Goal: Task Accomplishment & Management: Manage account settings

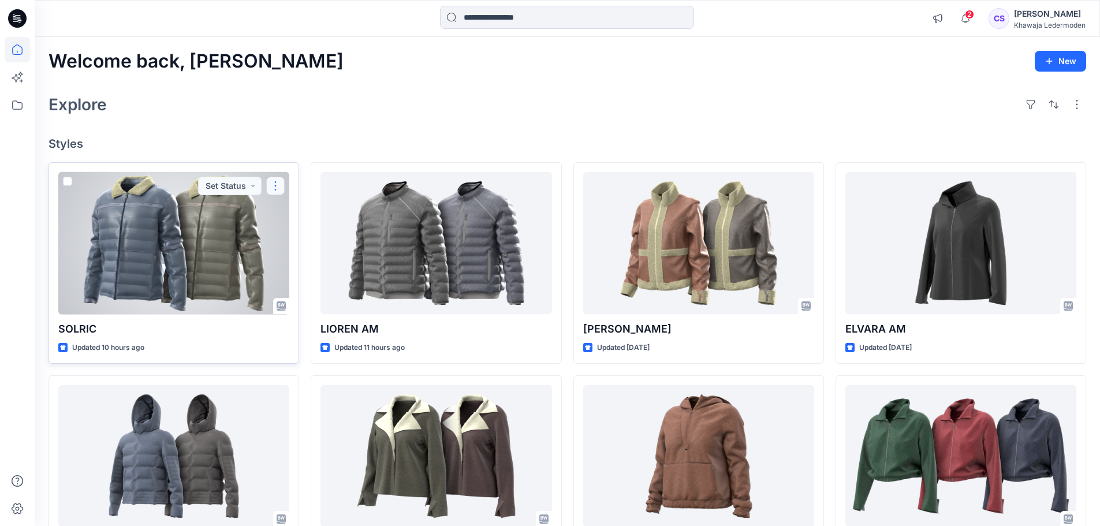
click at [278, 185] on button "button" at bounding box center [275, 186] width 18 height 18
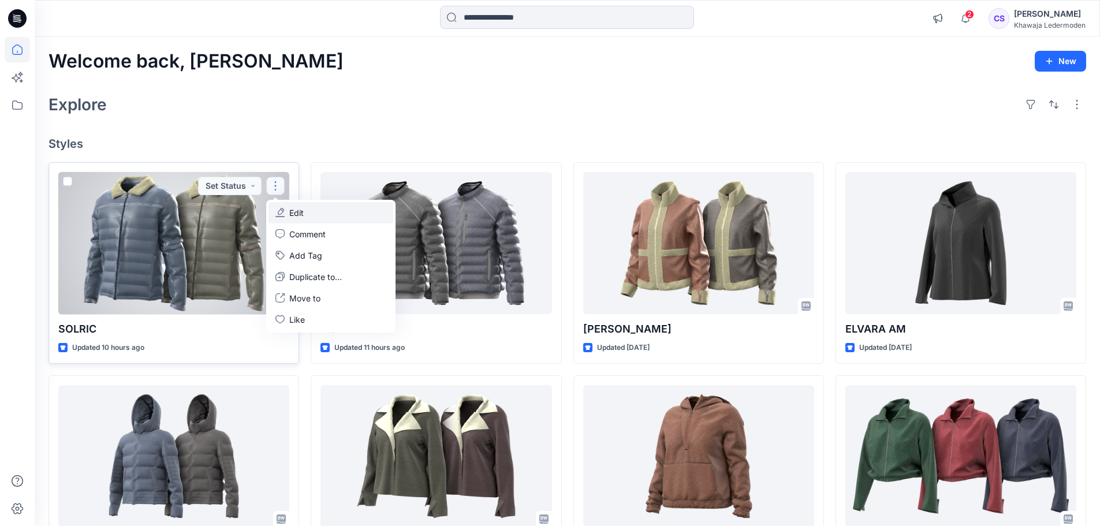
click at [322, 217] on button "Edit" at bounding box center [331, 212] width 125 height 21
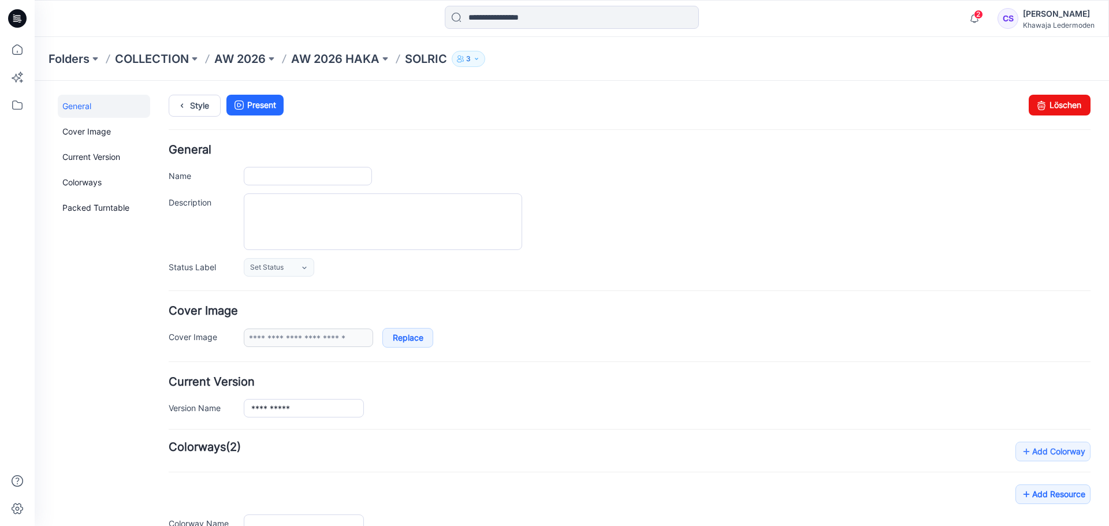
type input "******"
type input "*********"
type input "**********"
click at [1045, 102] on link "Löschen" at bounding box center [1059, 105] width 62 height 21
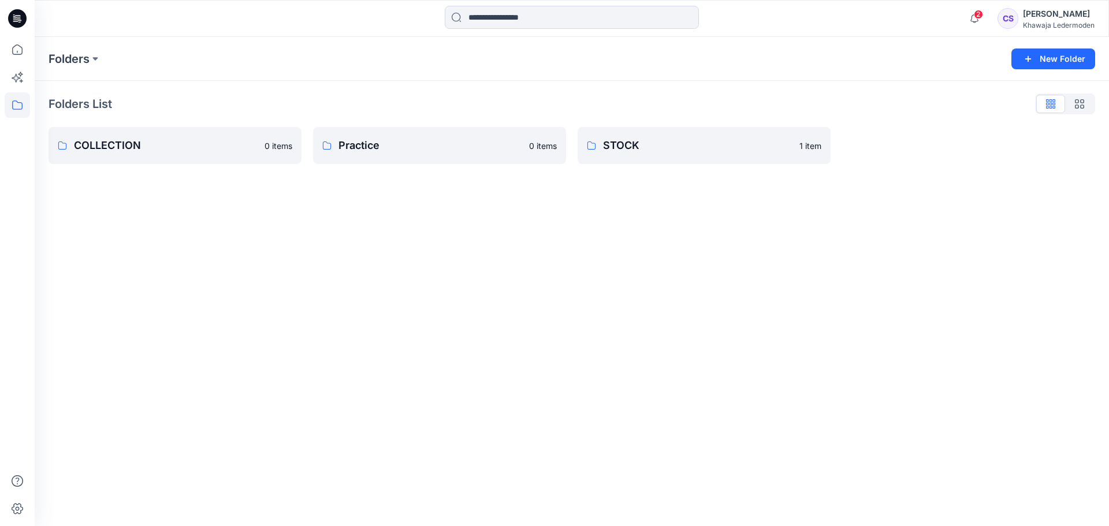
click at [925, 306] on div "Folders New Folder Folders List COLLECTION 0 items Practice 0 items STOCK 1 item" at bounding box center [572, 281] width 1074 height 489
click at [214, 143] on p "COLLECTION" at bounding box center [174, 145] width 200 height 16
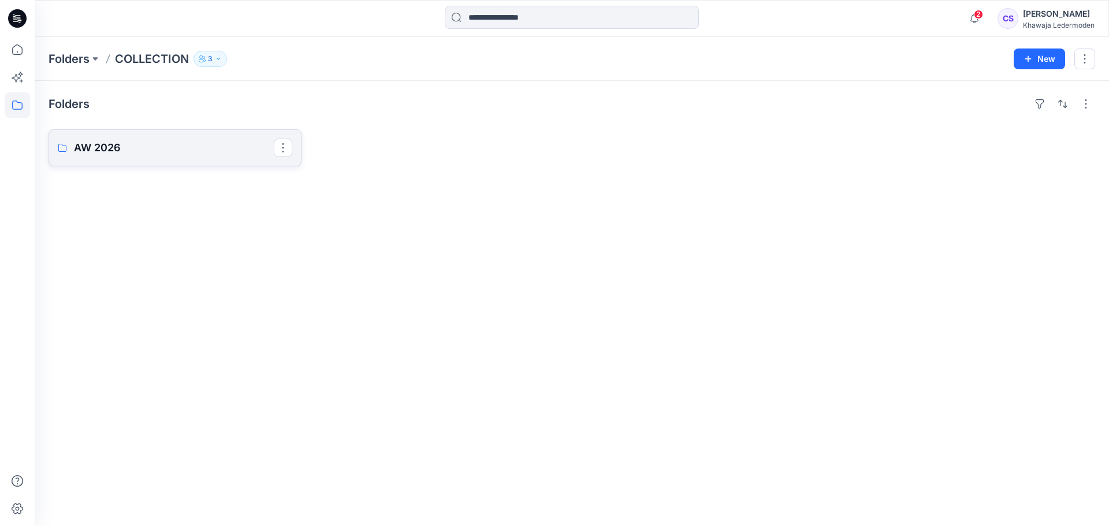
click at [170, 133] on link "AW 2026" at bounding box center [175, 147] width 253 height 37
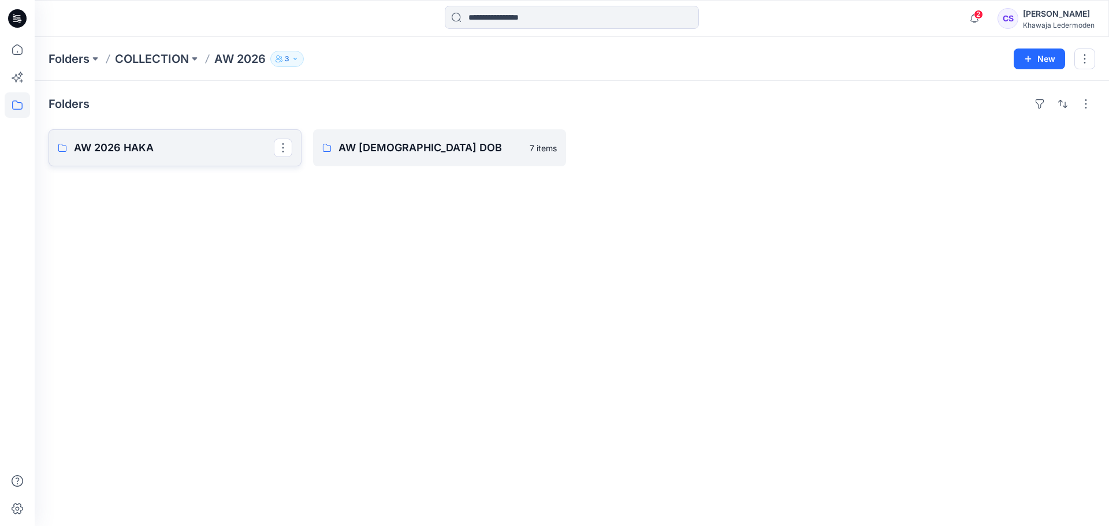
click at [232, 149] on p "AW 2026 HAKA" at bounding box center [174, 148] width 200 height 16
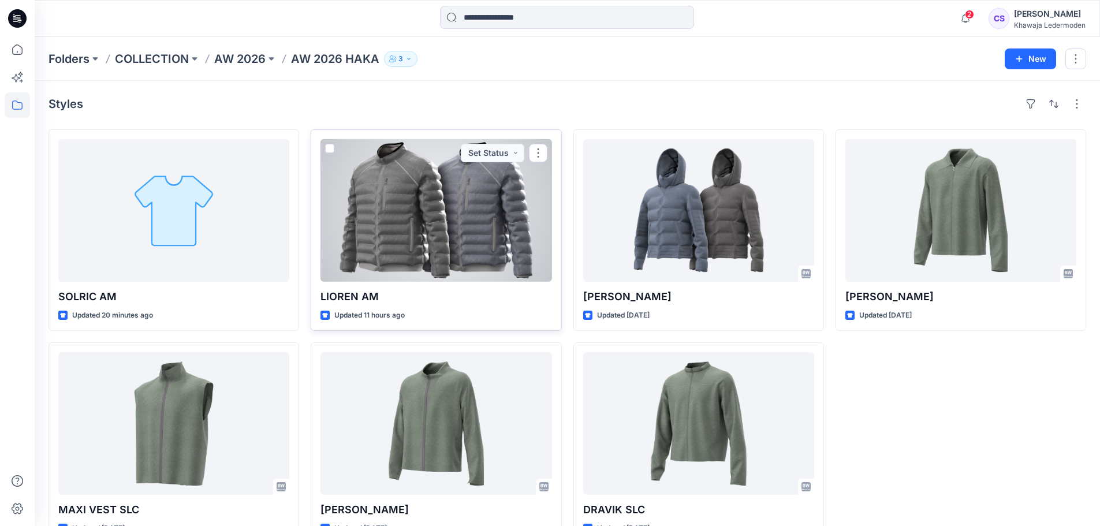
click at [352, 214] on div at bounding box center [435, 210] width 231 height 143
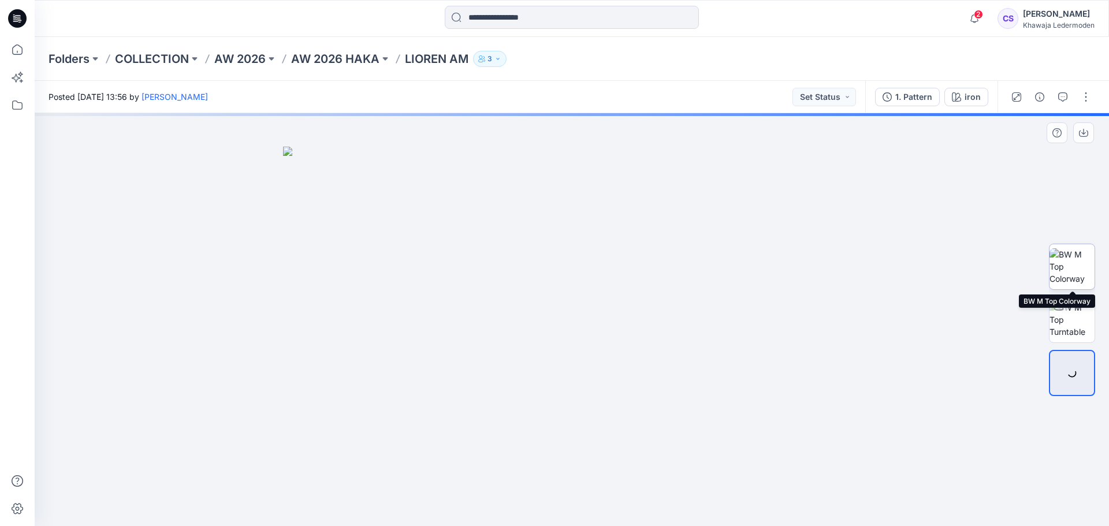
click at [1065, 263] on img at bounding box center [1071, 266] width 45 height 36
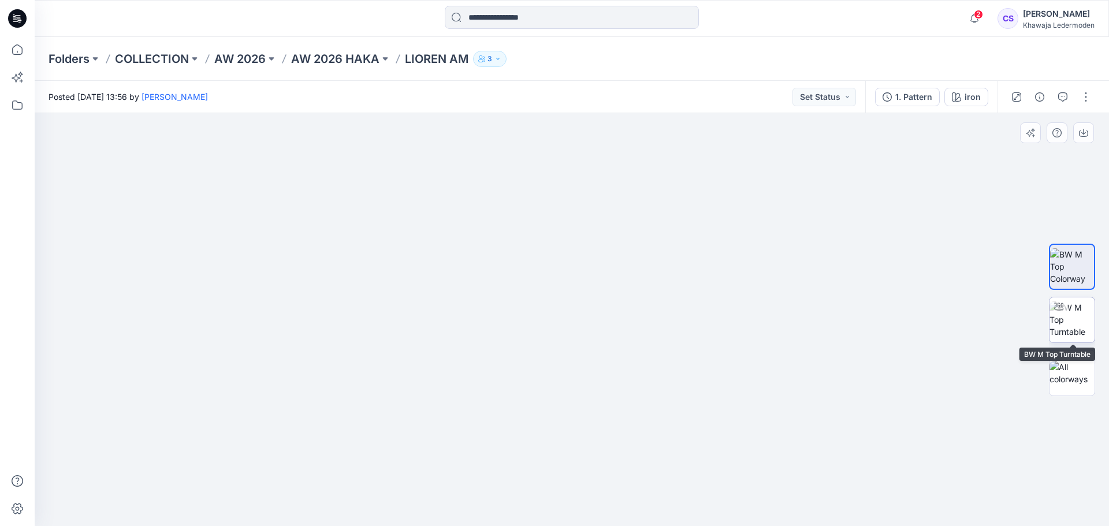
click at [1074, 323] on img at bounding box center [1071, 319] width 45 height 36
drag, startPoint x: 741, startPoint y: 411, endPoint x: 728, endPoint y: 372, distance: 40.6
click at [728, 372] on div at bounding box center [572, 319] width 1074 height 413
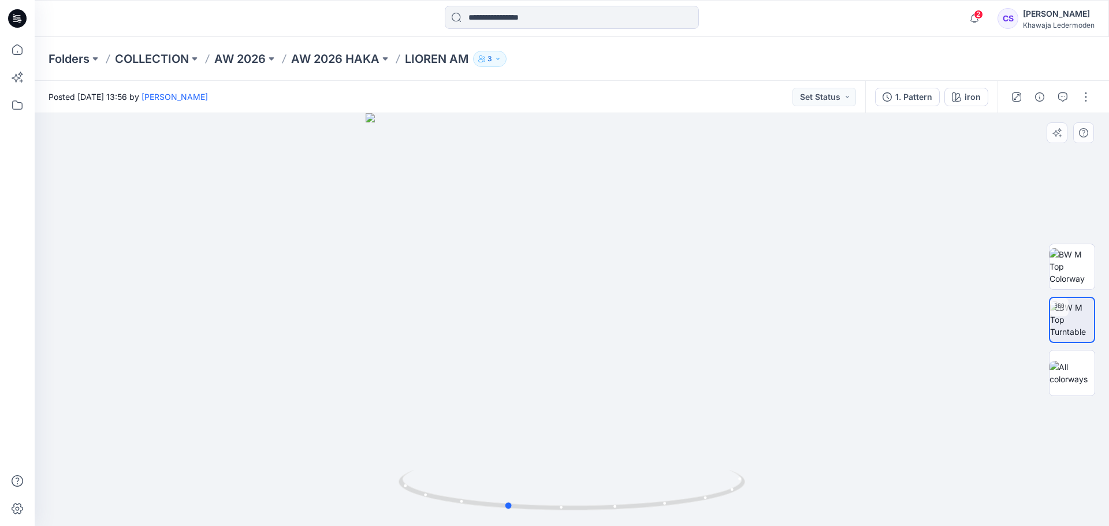
drag, startPoint x: 690, startPoint y: 375, endPoint x: 639, endPoint y: 376, distance: 51.4
click at [639, 376] on div at bounding box center [572, 319] width 1074 height 413
drag, startPoint x: 639, startPoint y: 376, endPoint x: 693, endPoint y: 366, distance: 55.2
click at [693, 366] on div at bounding box center [572, 319] width 1074 height 413
click at [351, 64] on p "AW 2026 HAKA" at bounding box center [335, 59] width 88 height 16
